Goal: Find specific page/section: Find specific page/section

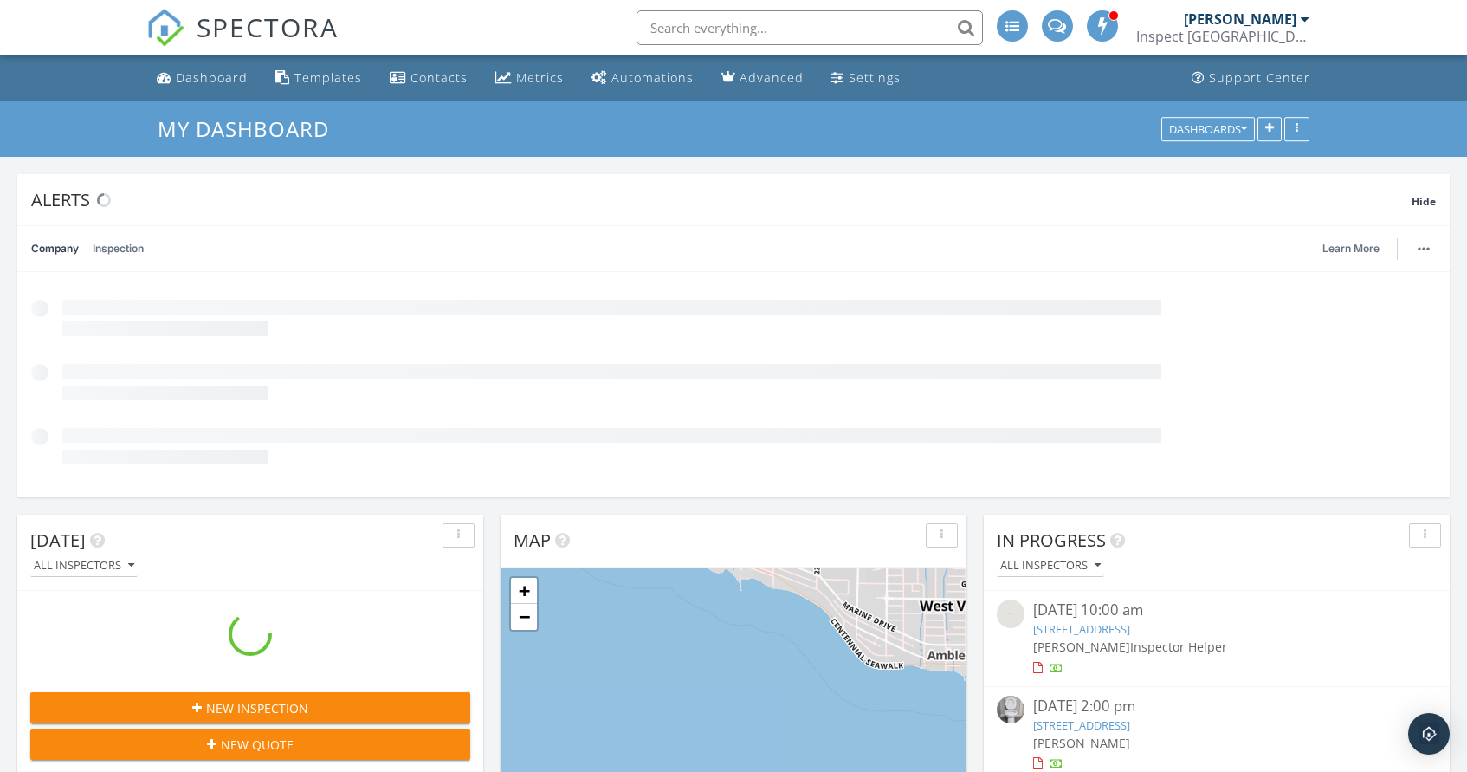
scroll to position [372, 466]
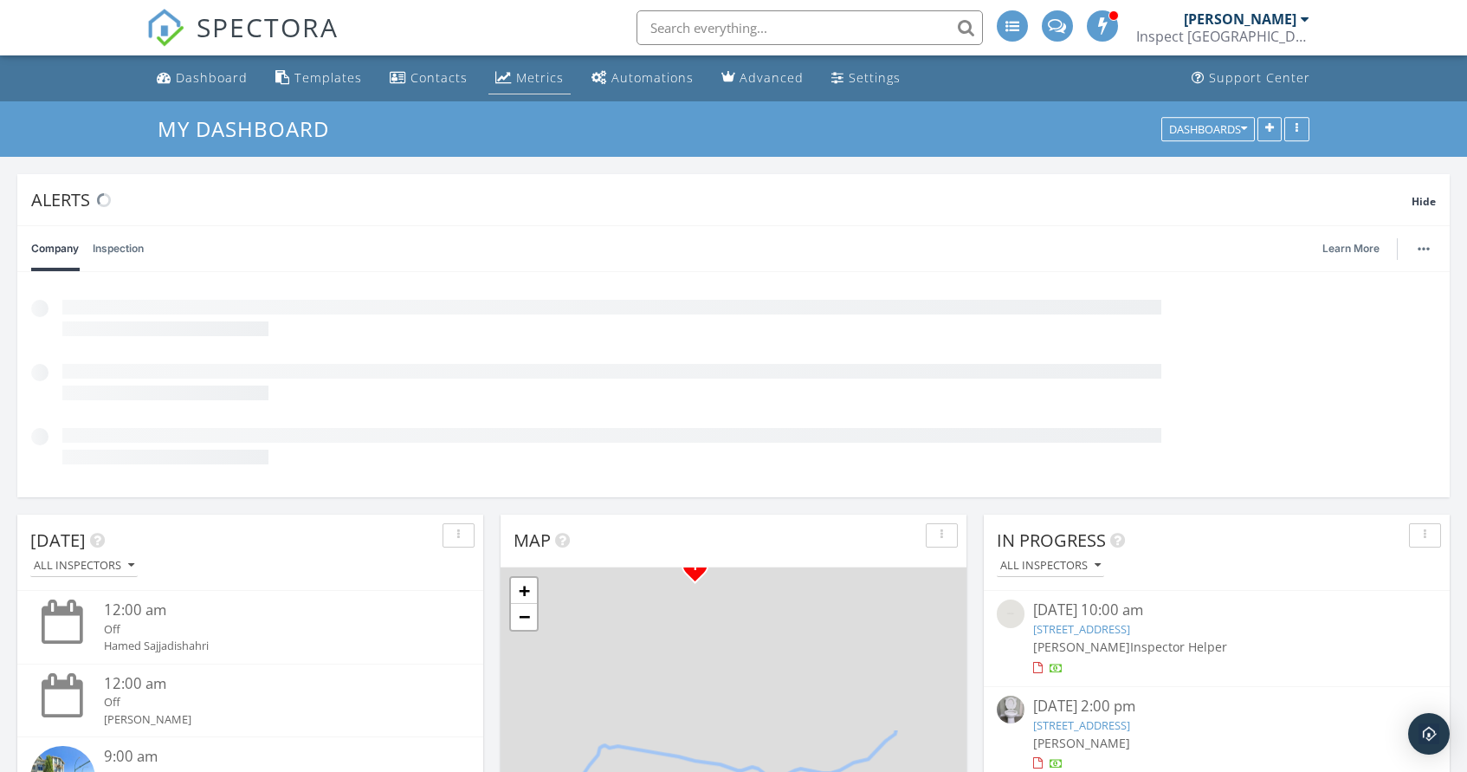
click at [547, 86] on div "Metrics" at bounding box center [540, 77] width 48 height 16
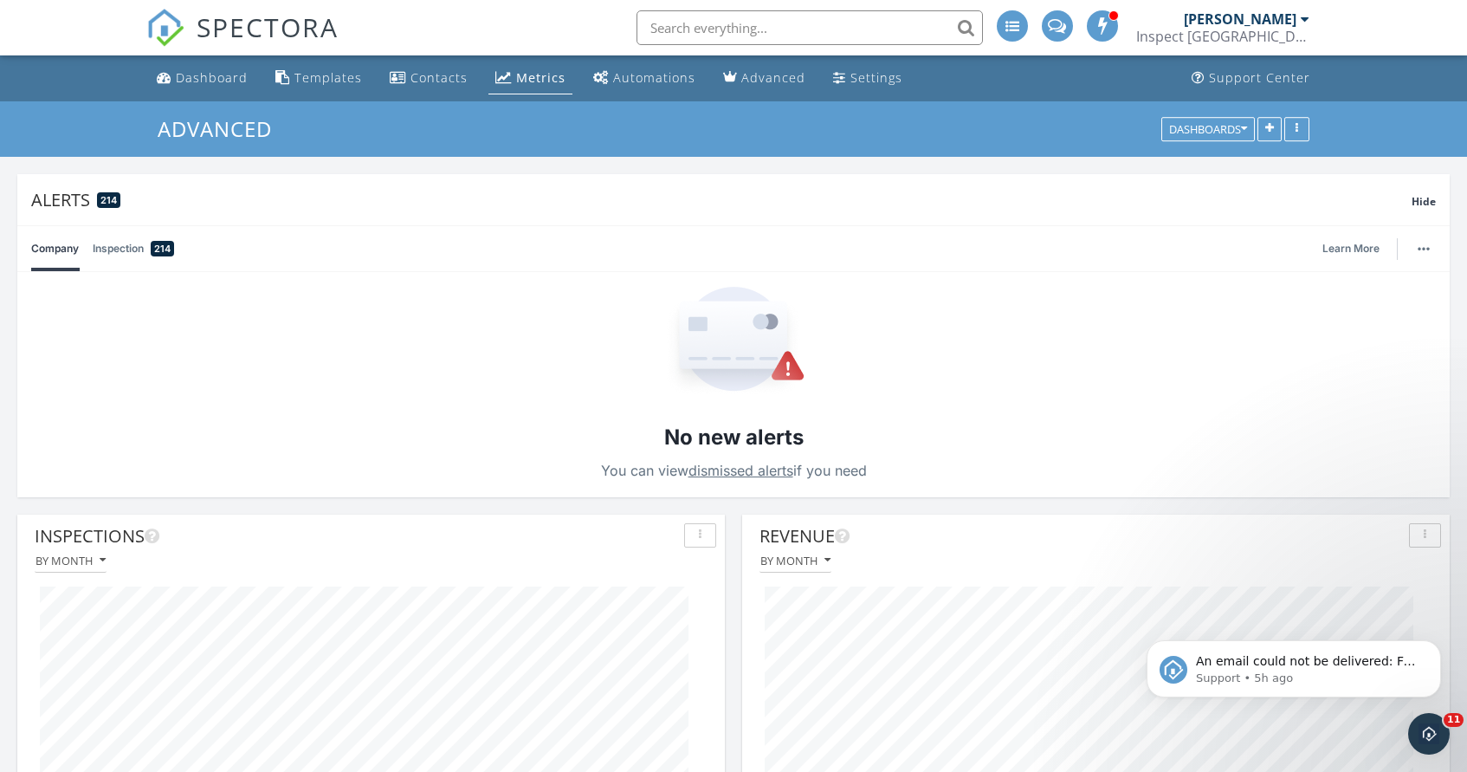
click at [1245, 603] on div "An email could not be delivered: For more information, view Why emails don't ge…" at bounding box center [1294, 589] width 319 height 217
click at [1432, 643] on icon "Dismiss notification" at bounding box center [1437, 645] width 10 height 10
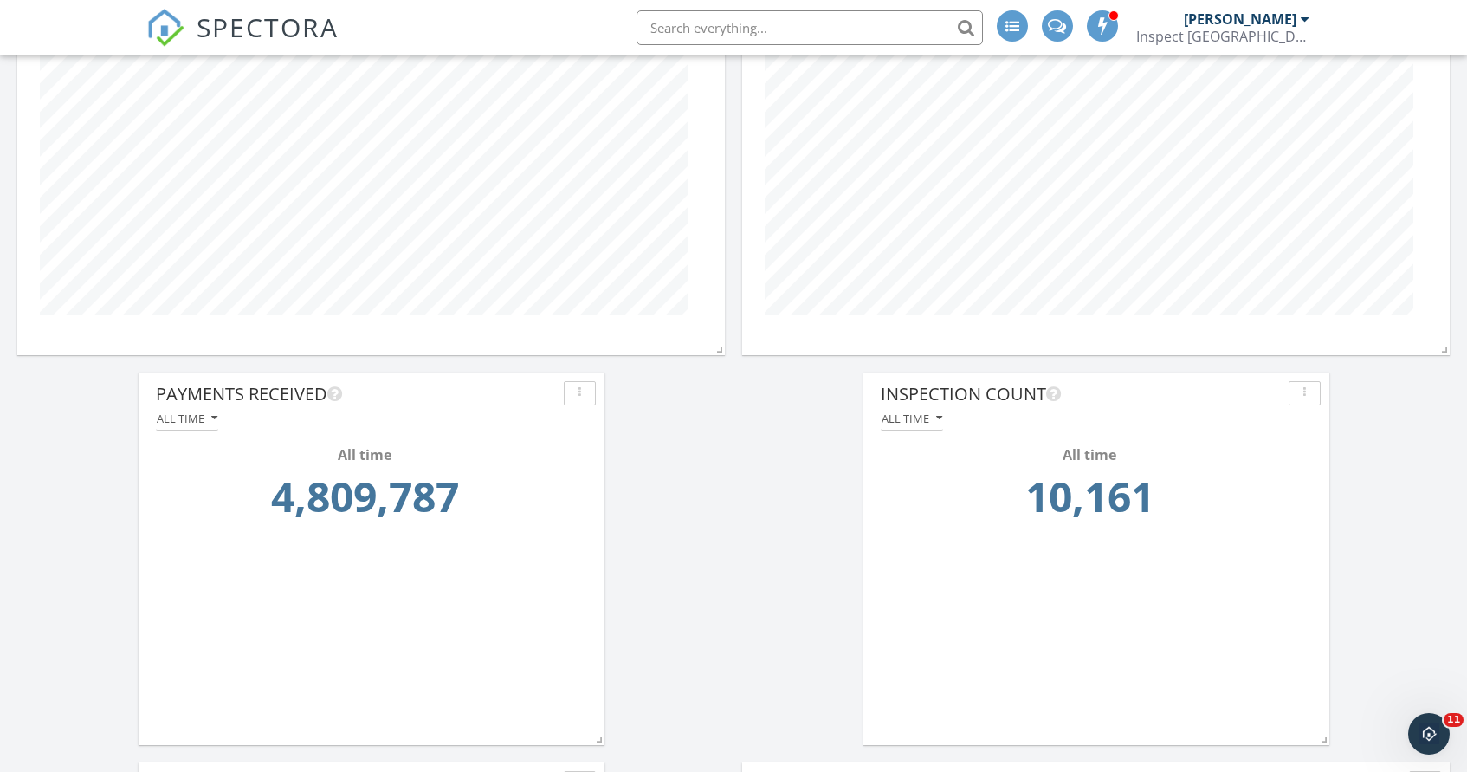
scroll to position [527, 0]
click at [211, 420] on icon "button" at bounding box center [214, 423] width 6 height 12
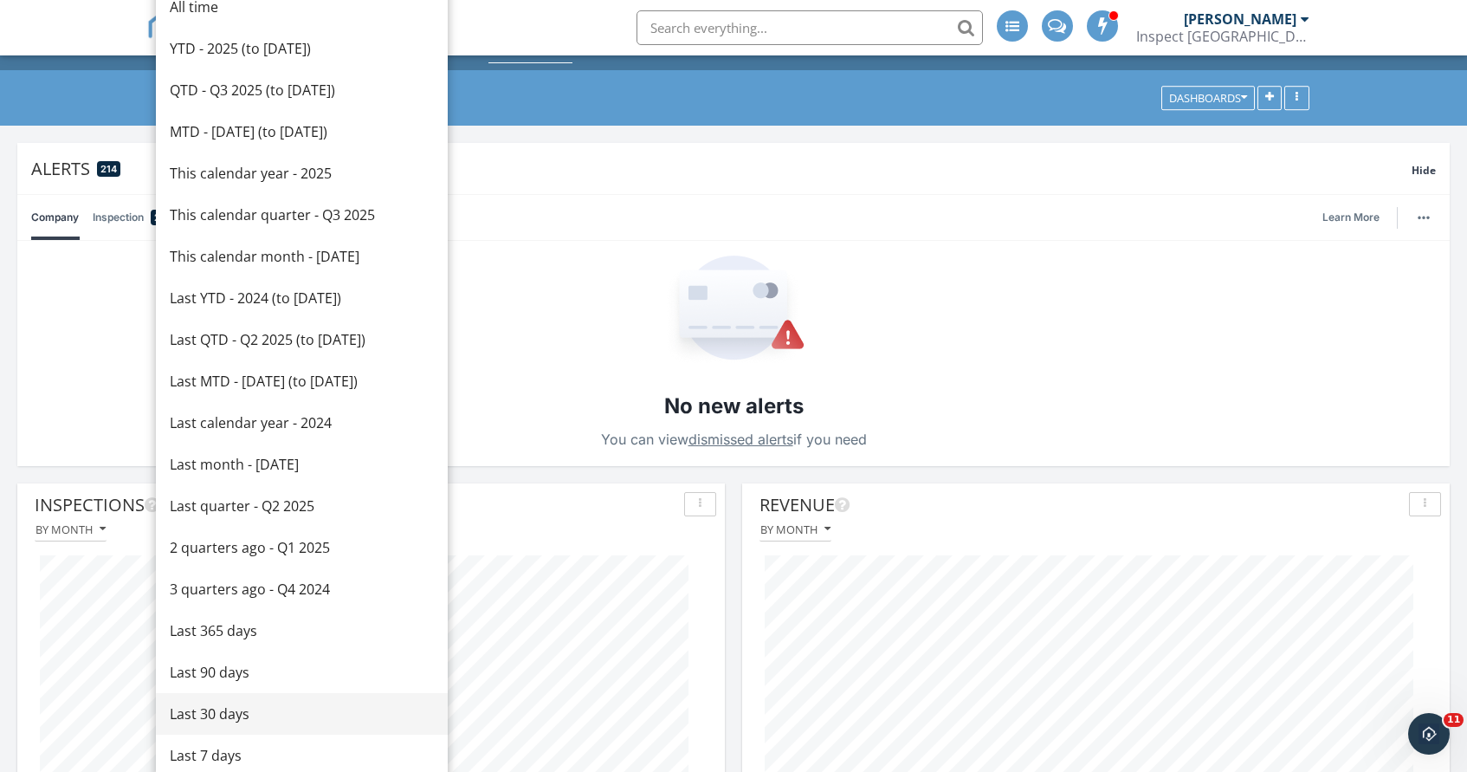
scroll to position [0, 0]
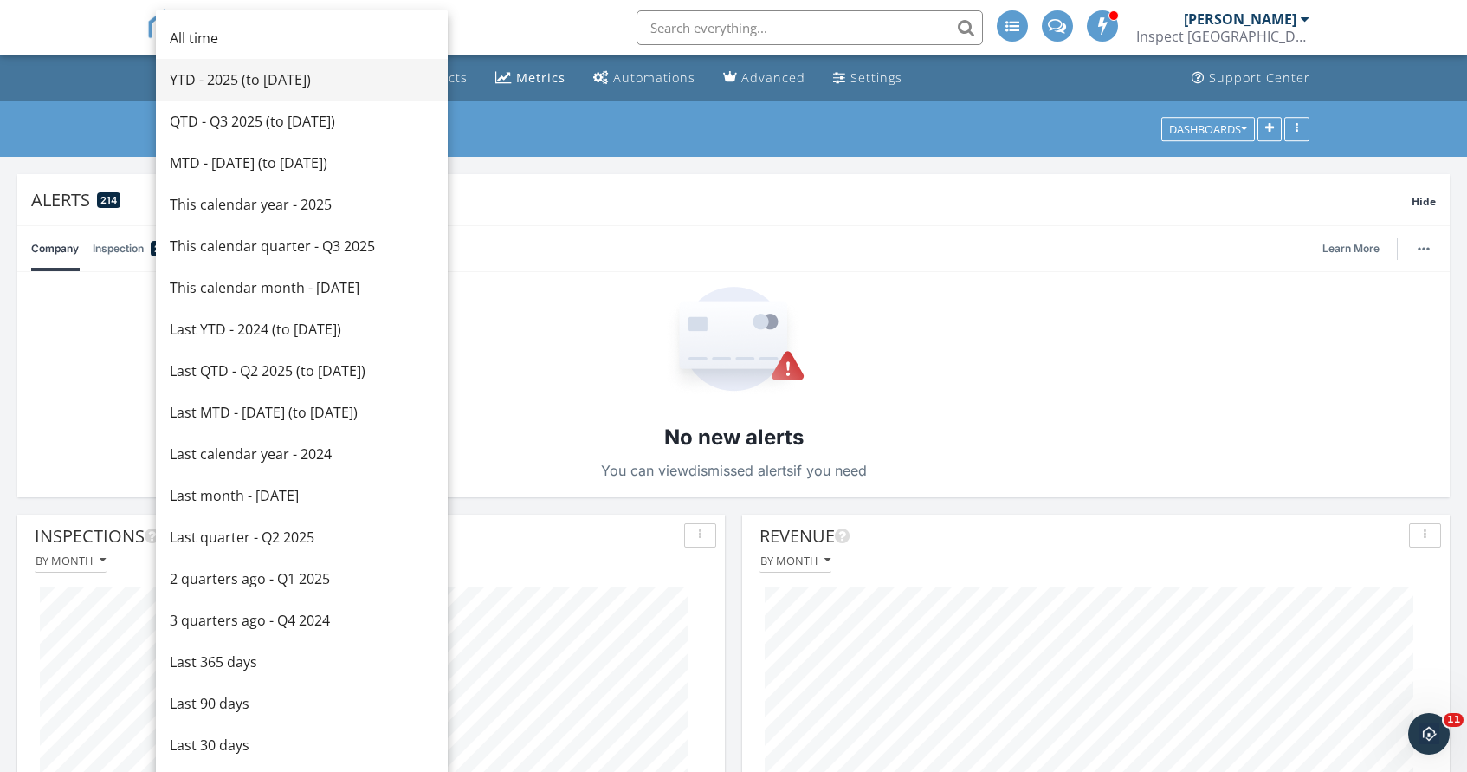
click at [224, 86] on div "YTD - 2025 (to Sep 27th)" at bounding box center [302, 79] width 264 height 21
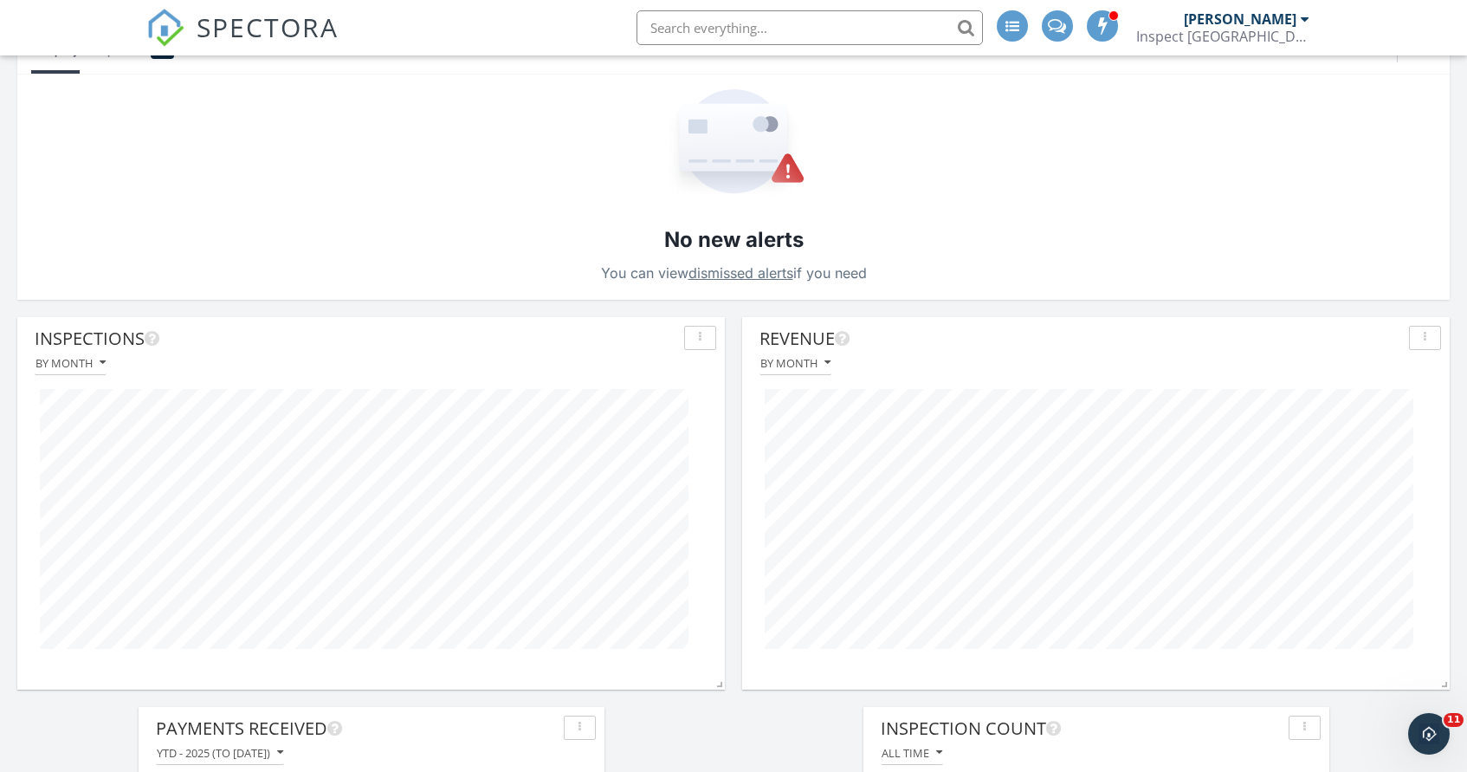
scroll to position [189, 0]
